Goal: Task Accomplishment & Management: Manage account settings

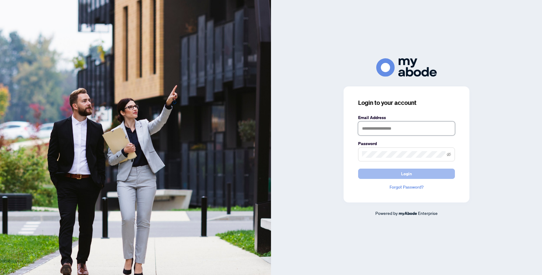
type input "**********"
click at [411, 175] on span "Login" at bounding box center [406, 174] width 11 height 10
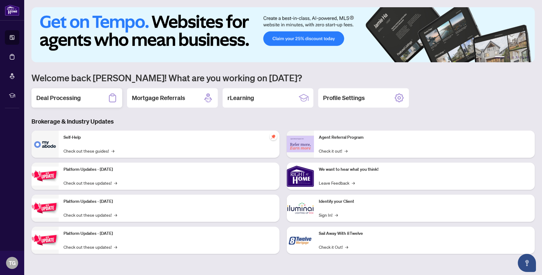
click at [89, 100] on div "Deal Processing" at bounding box center [76, 97] width 91 height 19
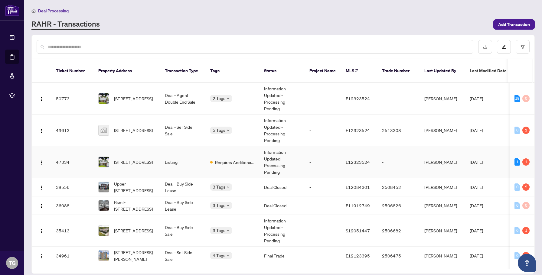
click at [195, 162] on td "Listing" at bounding box center [182, 162] width 45 height 32
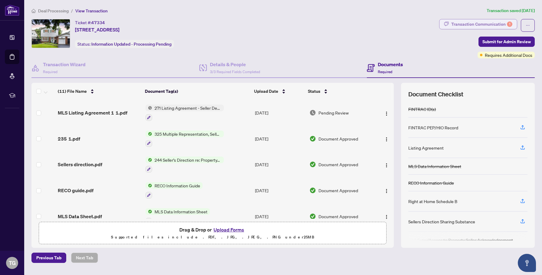
click at [470, 24] on div "Transaction Communication 1" at bounding box center [481, 24] width 61 height 10
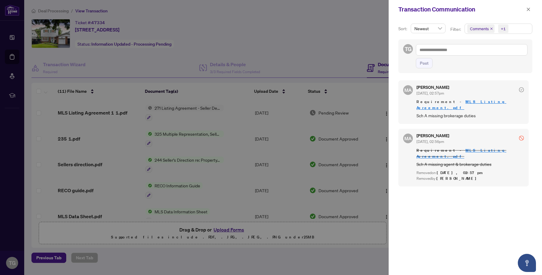
click at [333, 33] on div at bounding box center [271, 137] width 542 height 275
click at [51, 13] on div at bounding box center [271, 137] width 542 height 275
click at [54, 11] on div at bounding box center [271, 137] width 542 height 275
click at [527, 10] on icon "close" at bounding box center [528, 9] width 3 height 3
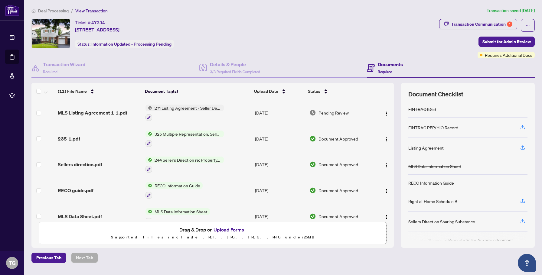
click at [54, 12] on span "Deal Processing" at bounding box center [53, 10] width 31 height 5
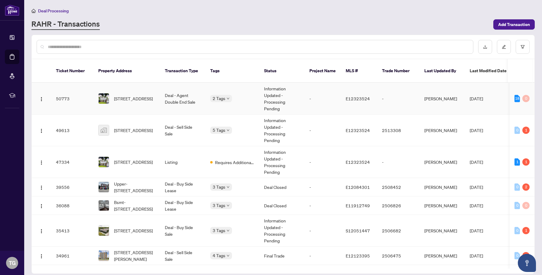
click at [180, 96] on td "Deal - Agent Double End Sale" at bounding box center [182, 99] width 45 height 32
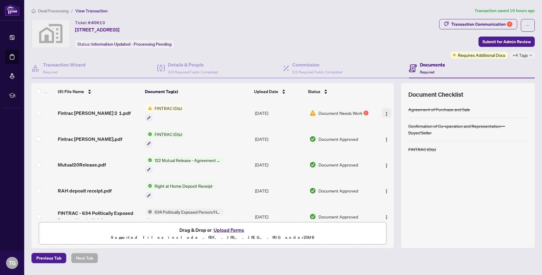
click at [384, 115] on img "button" at bounding box center [386, 114] width 5 height 5
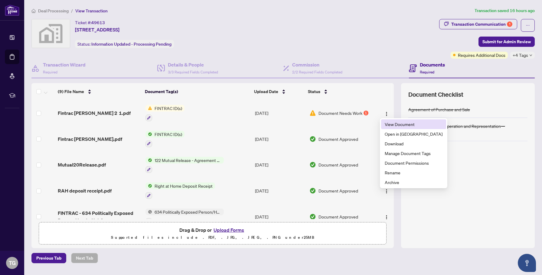
click at [385, 126] on span "View Document" at bounding box center [414, 124] width 58 height 7
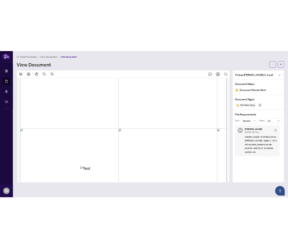
scroll to position [97, 0]
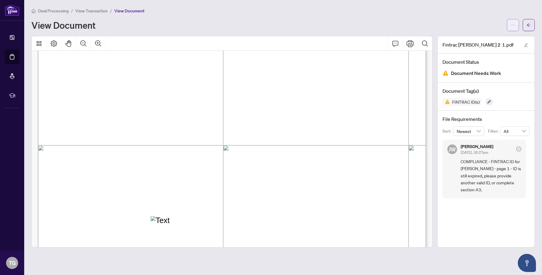
click at [511, 25] on icon "ellipsis" at bounding box center [513, 25] width 4 height 4
click at [497, 39] on span "Download" at bounding box center [491, 38] width 46 height 7
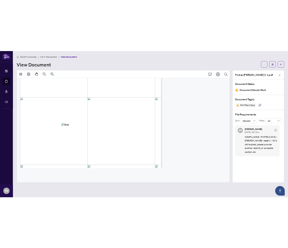
scroll to position [67, 0]
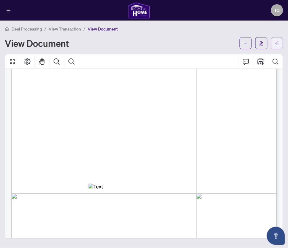
click at [279, 44] on icon "arrow-left" at bounding box center [277, 43] width 4 height 4
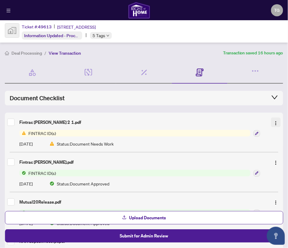
click at [277, 124] on img "button" at bounding box center [276, 123] width 5 height 5
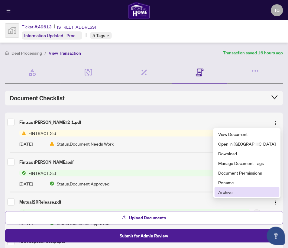
click at [250, 191] on span "Archive" at bounding box center [247, 192] width 58 height 7
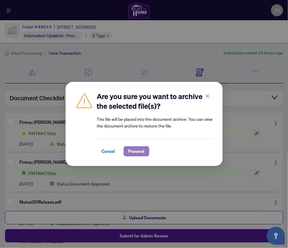
click at [138, 148] on span "Proceed" at bounding box center [136, 152] width 16 height 10
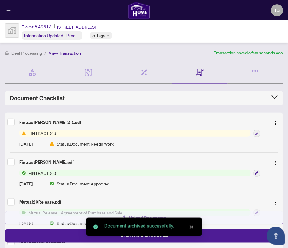
click at [74, 221] on button "Upload Documents" at bounding box center [144, 217] width 278 height 13
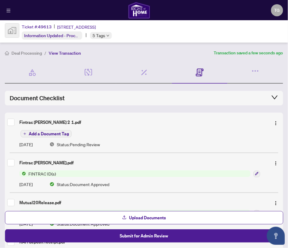
click at [60, 132] on span "Add a Document Tag" at bounding box center [49, 134] width 40 height 4
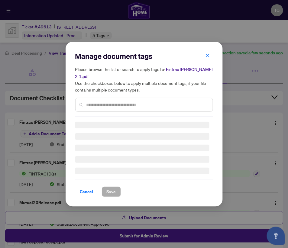
click at [122, 102] on input "text" at bounding box center [147, 105] width 122 height 7
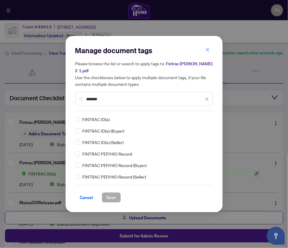
type input "*******"
click at [109, 193] on span "Save" at bounding box center [111, 198] width 9 height 10
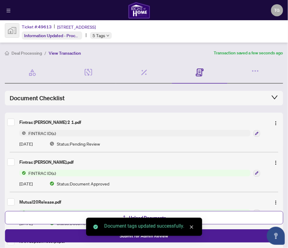
click at [140, 236] on div "Document tags updated successfully." at bounding box center [144, 227] width 116 height 18
click at [193, 228] on icon "close" at bounding box center [192, 227] width 4 height 4
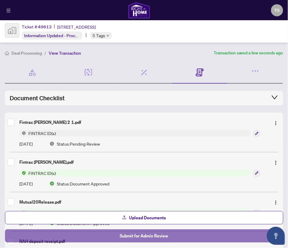
click at [146, 236] on span "Submit for Admin Review" at bounding box center [144, 236] width 48 height 10
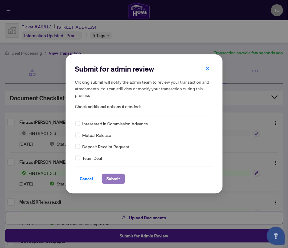
click at [113, 177] on span "Submit" at bounding box center [114, 179] width 14 height 10
